Goal: Task Accomplishment & Management: Use online tool/utility

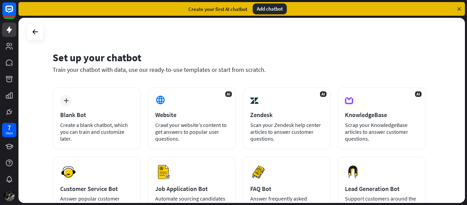
scroll to position [2, 0]
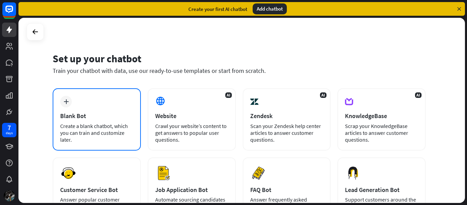
click at [93, 123] on div "Create a blank chatbot, which you can train and customize later." at bounding box center [96, 132] width 73 height 21
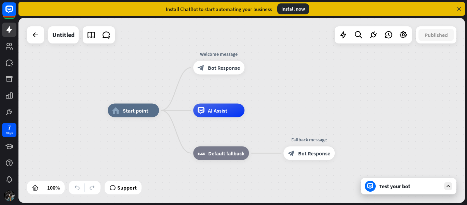
click at [234, 65] on span "Bot Response" at bounding box center [224, 67] width 32 height 7
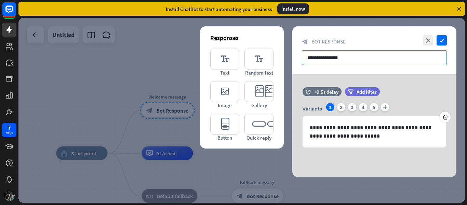
click at [361, 59] on input "**********" at bounding box center [374, 57] width 145 height 15
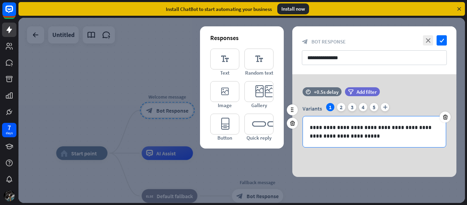
click at [372, 140] on p "**********" at bounding box center [374, 131] width 129 height 17
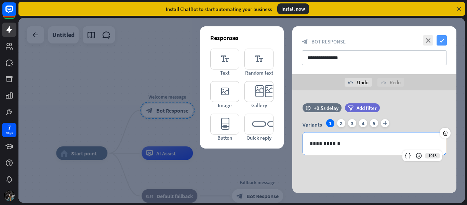
click at [442, 39] on icon "check" at bounding box center [442, 40] width 10 height 10
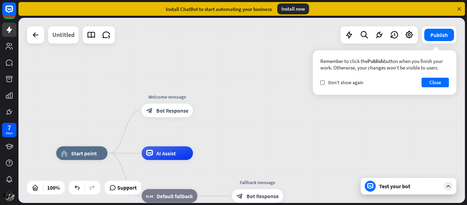
click at [75, 35] on div "Untitled" at bounding box center [63, 34] width 22 height 17
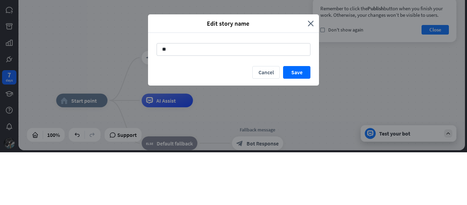
type input "*"
type input "*****"
click at [302, 123] on button "Save" at bounding box center [296, 125] width 27 height 13
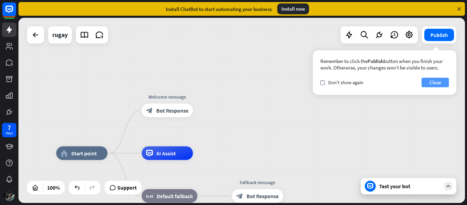
click at [435, 83] on button "Close" at bounding box center [435, 83] width 27 height 10
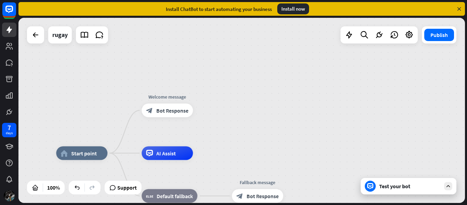
click at [177, 153] on div "AI Assist" at bounding box center [167, 153] width 51 height 14
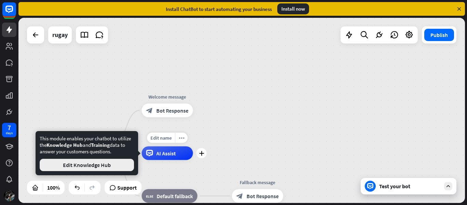
click at [126, 163] on button "Edit Knowledge Hub" at bounding box center [87, 165] width 94 height 12
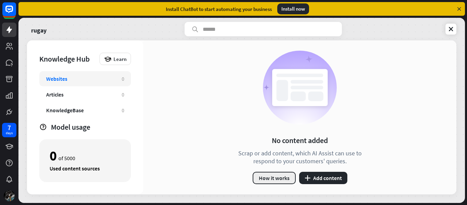
click at [282, 176] on button "How it works" at bounding box center [274, 178] width 43 height 12
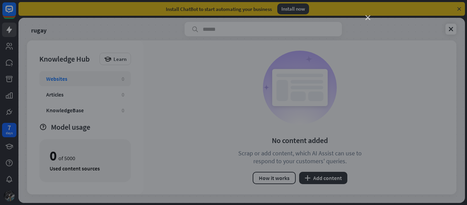
click at [368, 20] on icon "close" at bounding box center [368, 17] width 5 height 5
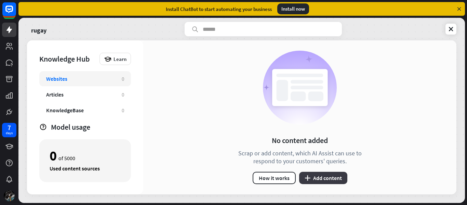
click at [324, 175] on button "plus Add content" at bounding box center [323, 178] width 48 height 12
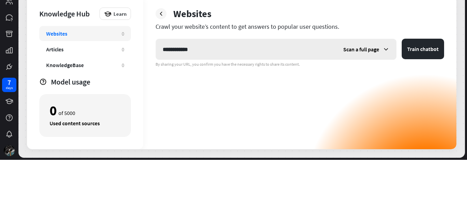
type input "**********"
click at [379, 96] on span "Scan a full page" at bounding box center [361, 94] width 36 height 7
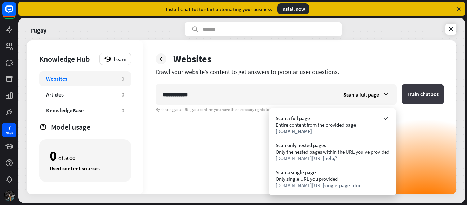
click at [420, 91] on button "Train chatbot" at bounding box center [423, 94] width 42 height 21
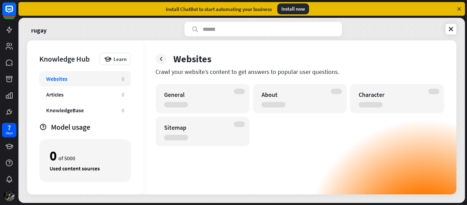
click at [390, 97] on div "Character" at bounding box center [391, 95] width 65 height 8
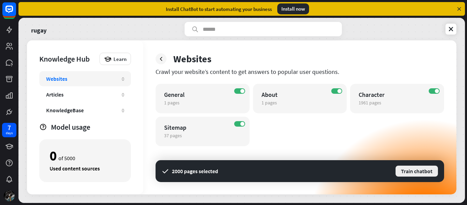
click at [409, 172] on button "Train chatbot" at bounding box center [417, 171] width 44 height 12
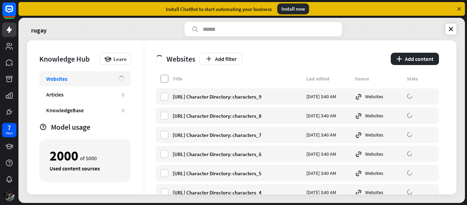
click at [165, 76] on label at bounding box center [164, 79] width 8 height 8
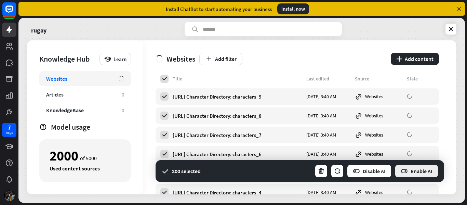
click at [422, 169] on button "Enable AI" at bounding box center [417, 171] width 44 height 14
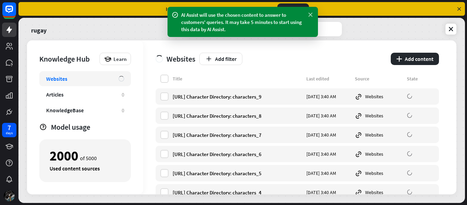
click at [310, 13] on icon at bounding box center [310, 14] width 7 height 7
